Goal: Find specific page/section

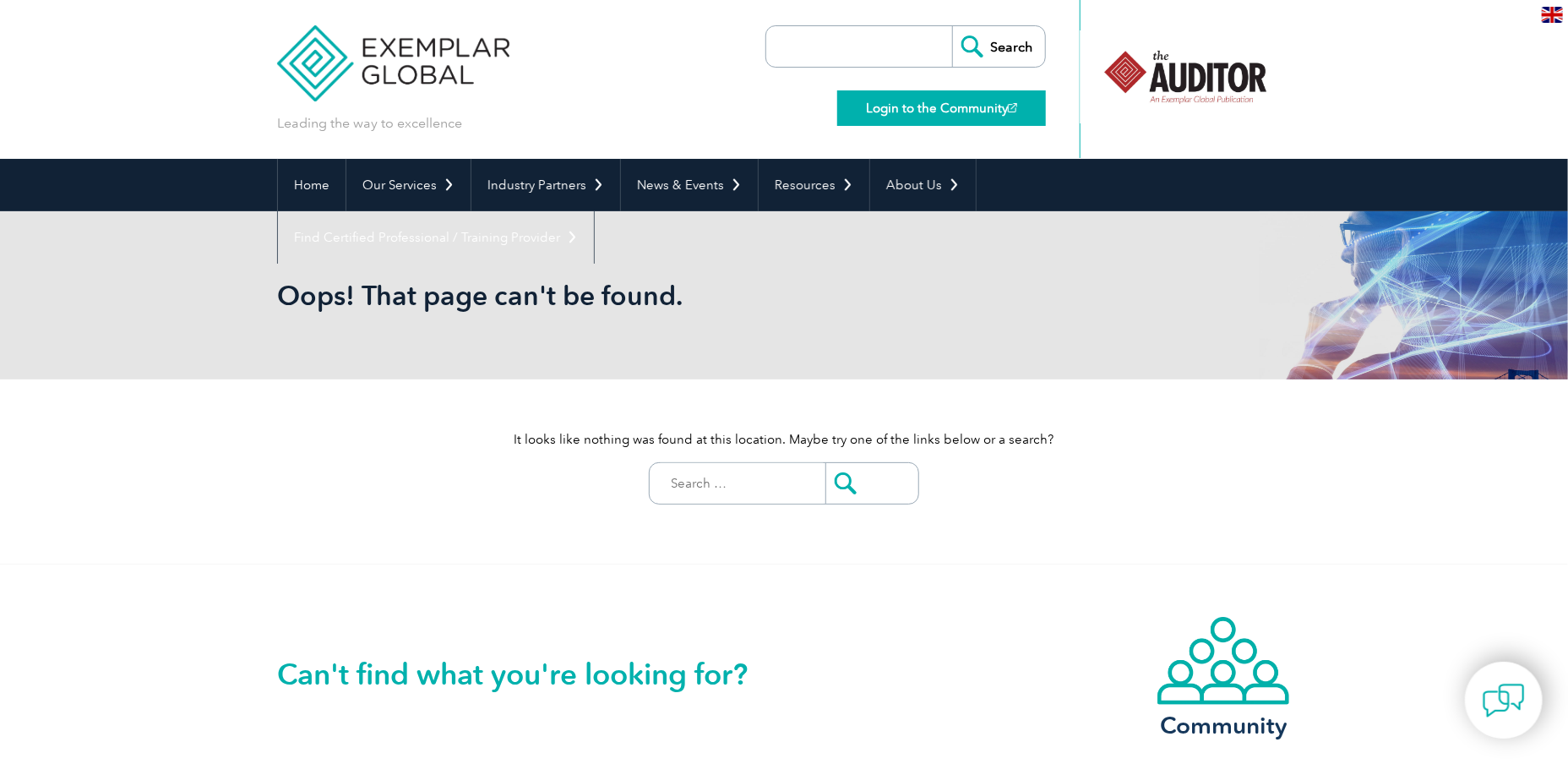
click at [894, 105] on link "Login to the Community" at bounding box center [941, 108] width 208 height 35
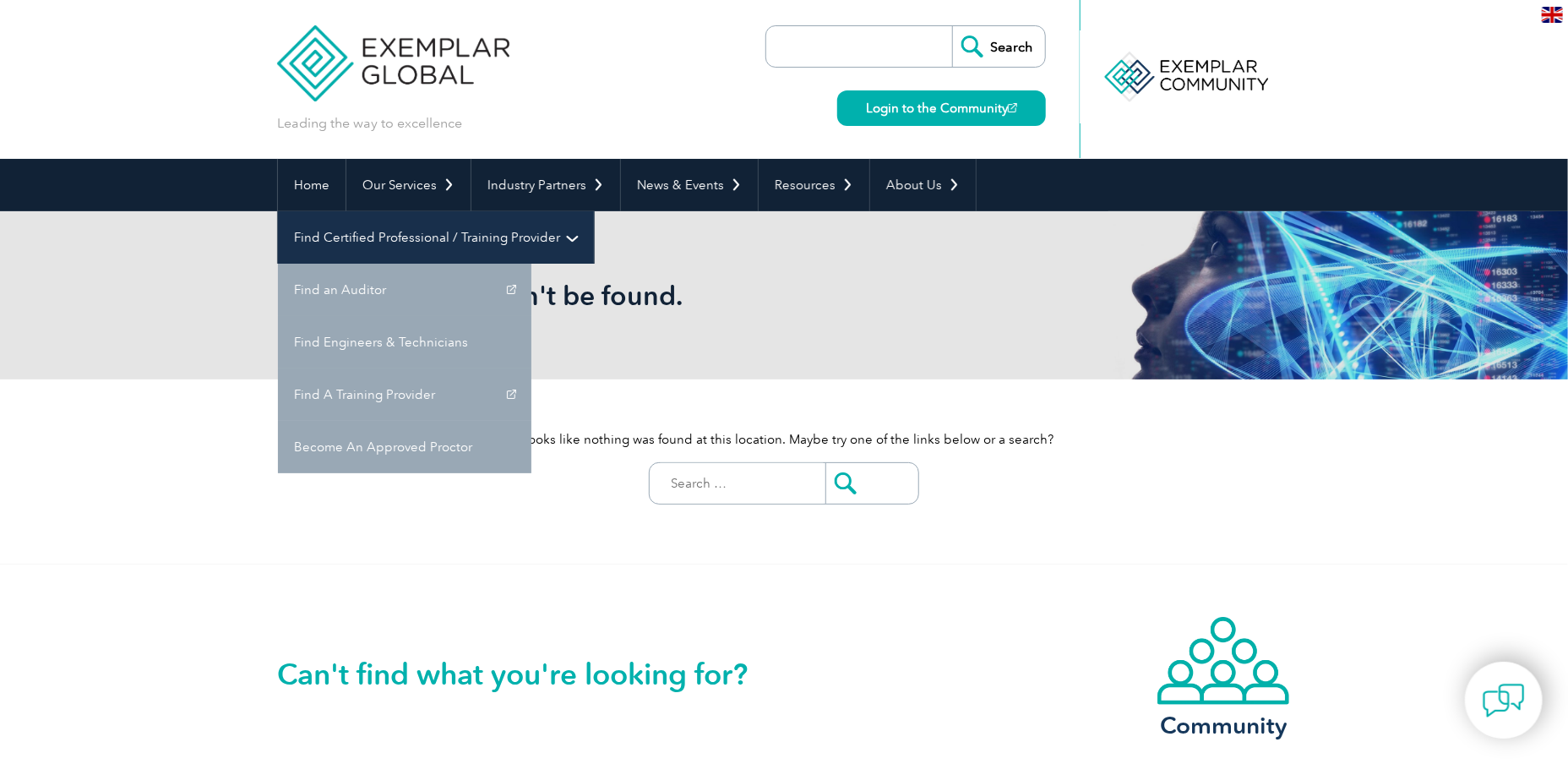
click at [594, 211] on link "Find Certified Professional / Training Provider" at bounding box center [436, 237] width 316 height 53
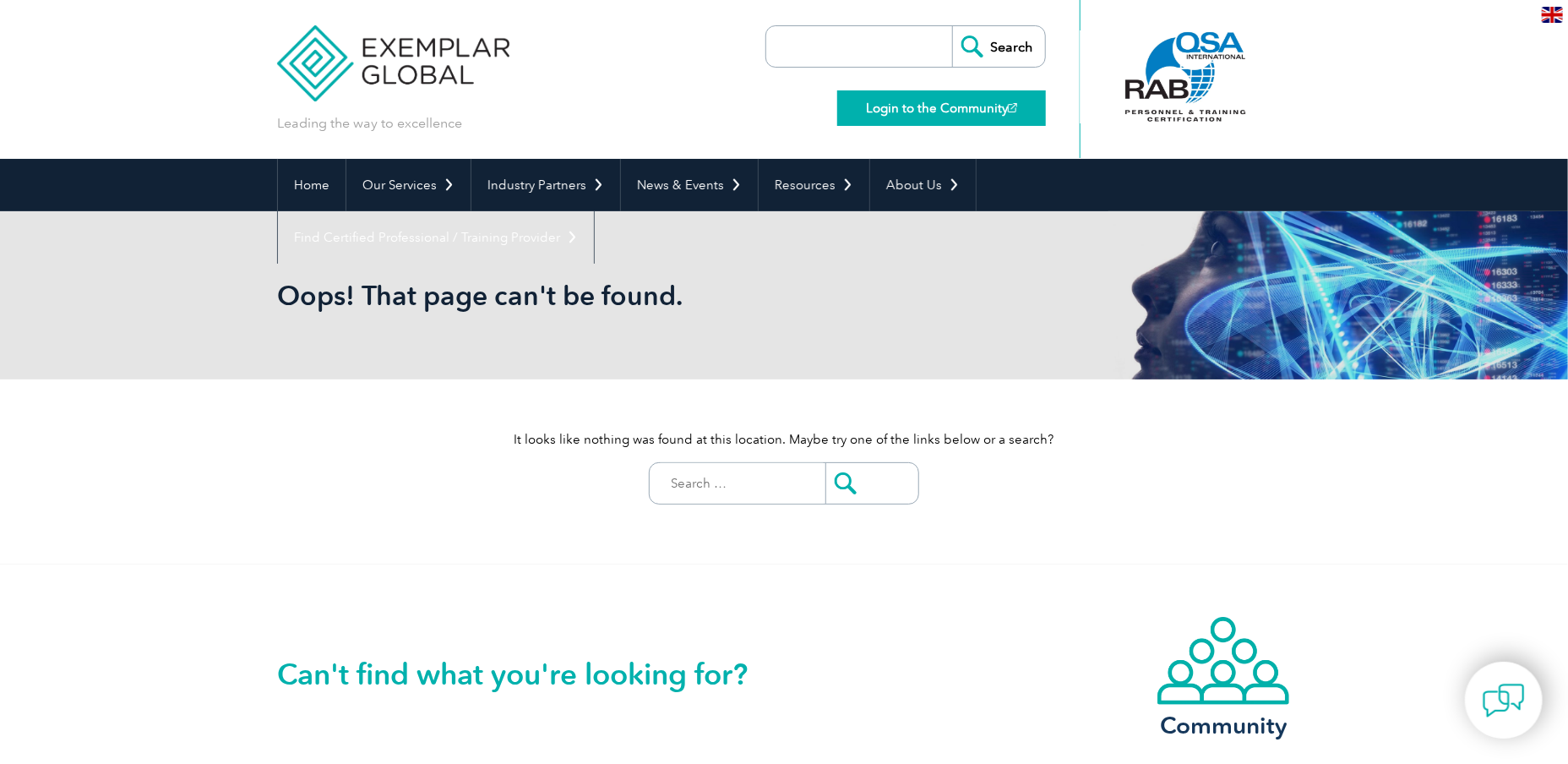
click at [930, 111] on link "Login to the Community" at bounding box center [941, 108] width 208 height 35
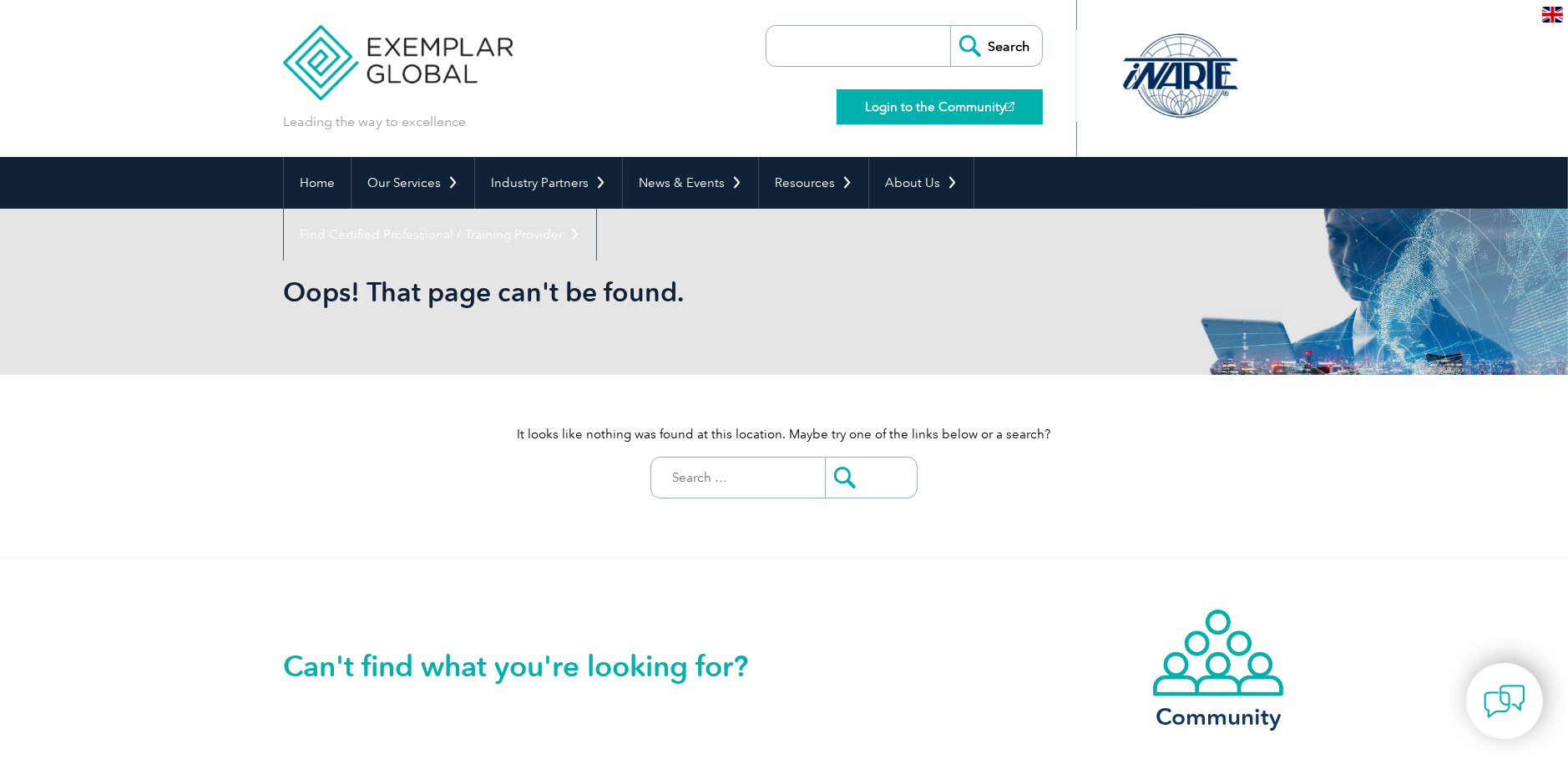
click at [943, 104] on link "Login to the Community" at bounding box center [940, 107] width 206 height 35
